Goal: Information Seeking & Learning: Learn about a topic

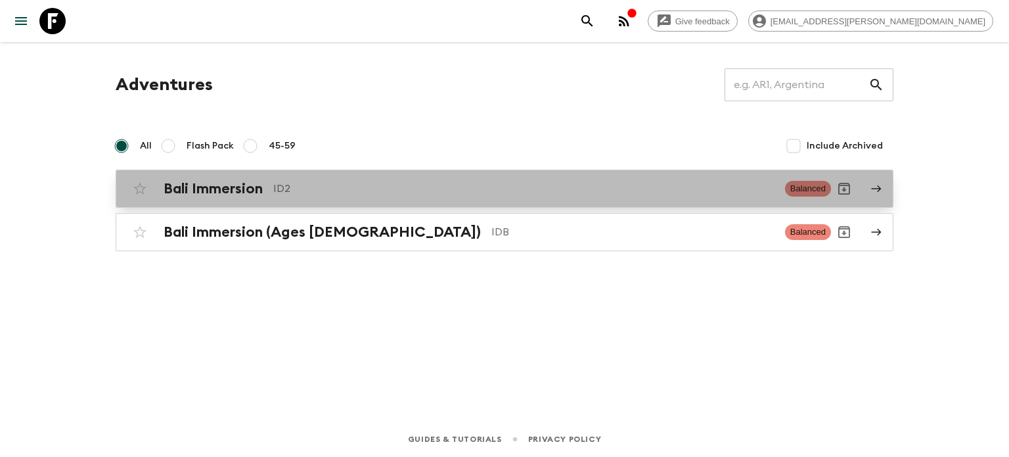
click at [297, 188] on p "ID2" at bounding box center [523, 189] width 501 height 16
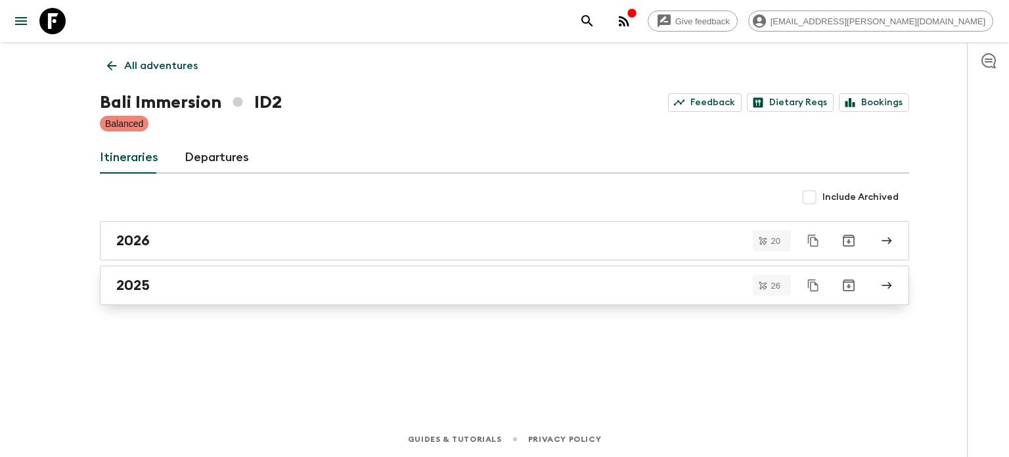
click at [197, 281] on div "2025" at bounding box center [492, 285] width 752 height 17
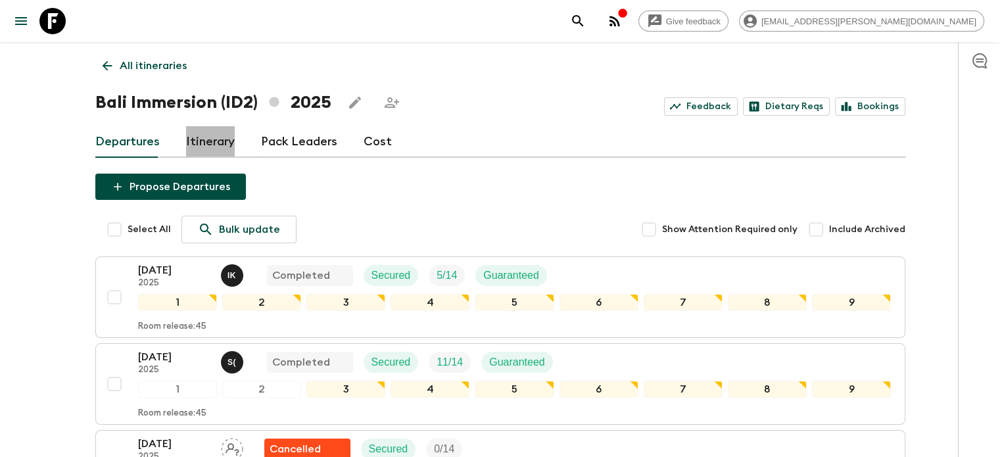
click at [226, 138] on link "Itinerary" at bounding box center [210, 142] width 49 height 32
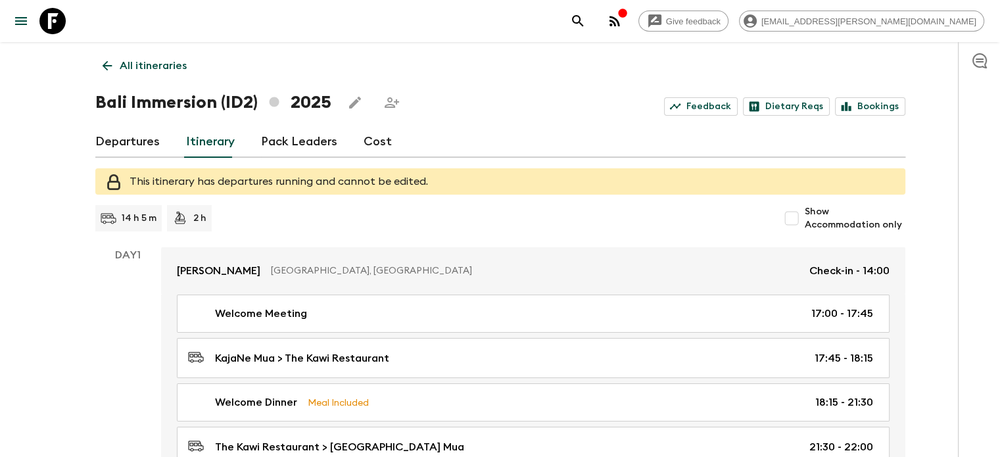
click at [134, 147] on link "Departures" at bounding box center [127, 142] width 64 height 32
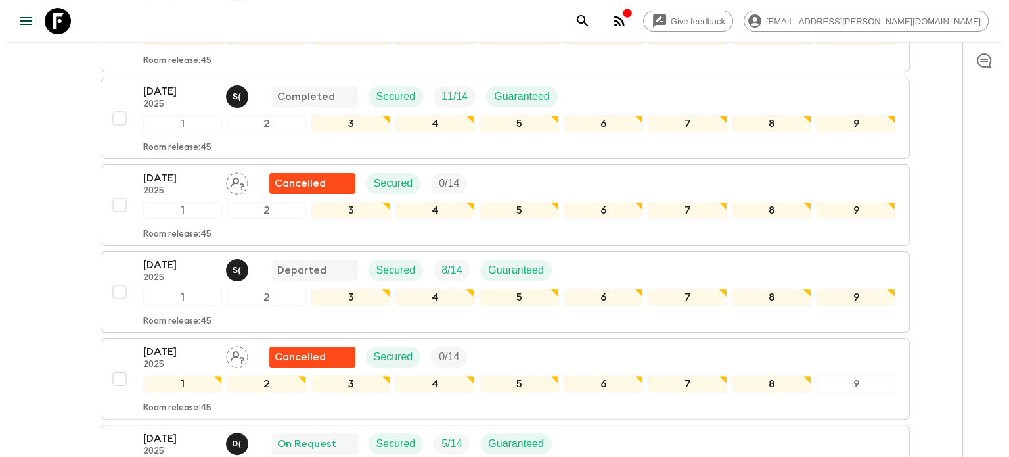
scroll to position [263, 0]
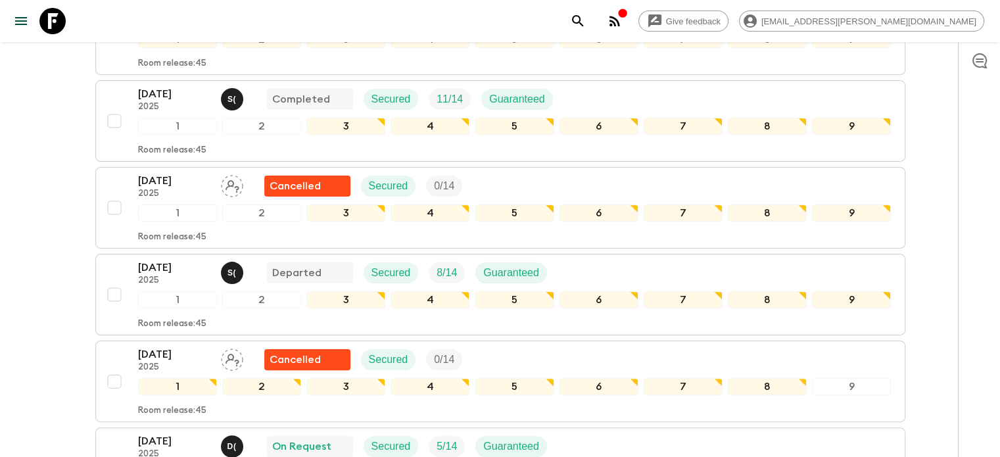
click at [628, 30] on button "button" at bounding box center [614, 21] width 26 height 26
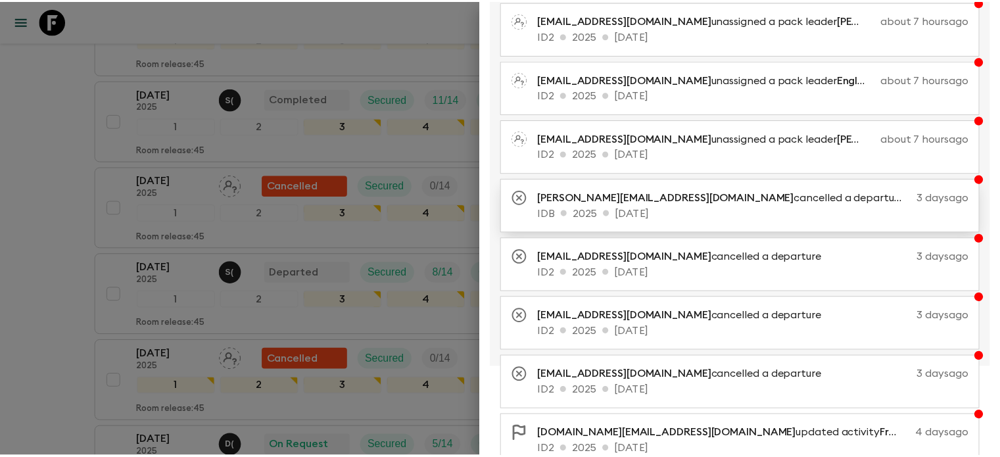
scroll to position [151, 0]
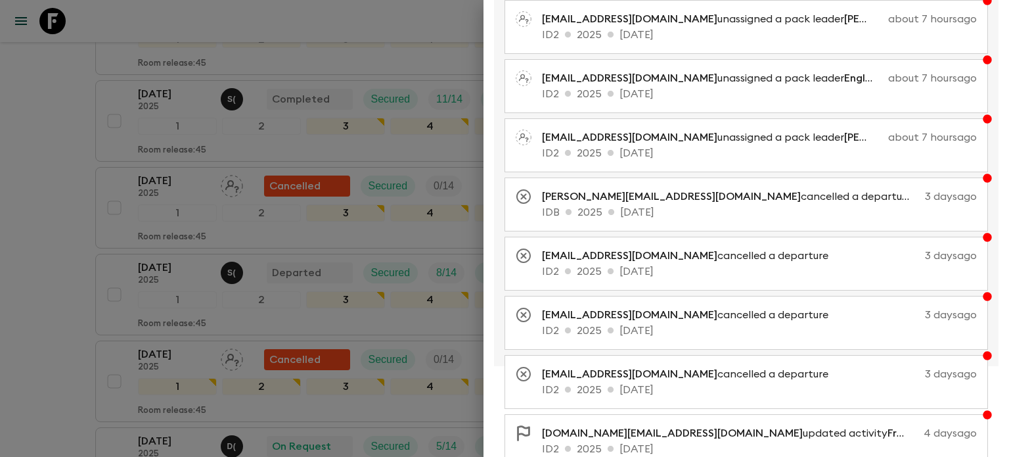
click at [72, 283] on div at bounding box center [504, 228] width 1009 height 457
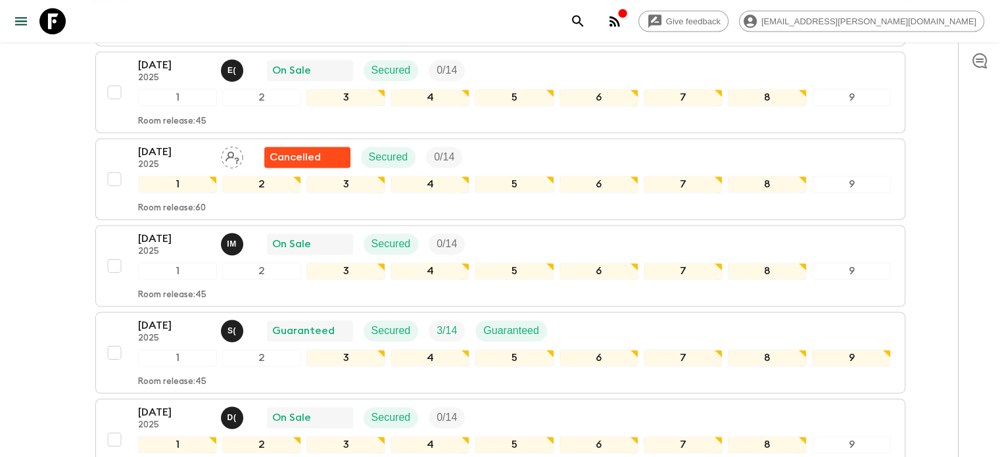
scroll to position [1853, 0]
